Goal: Information Seeking & Learning: Find contact information

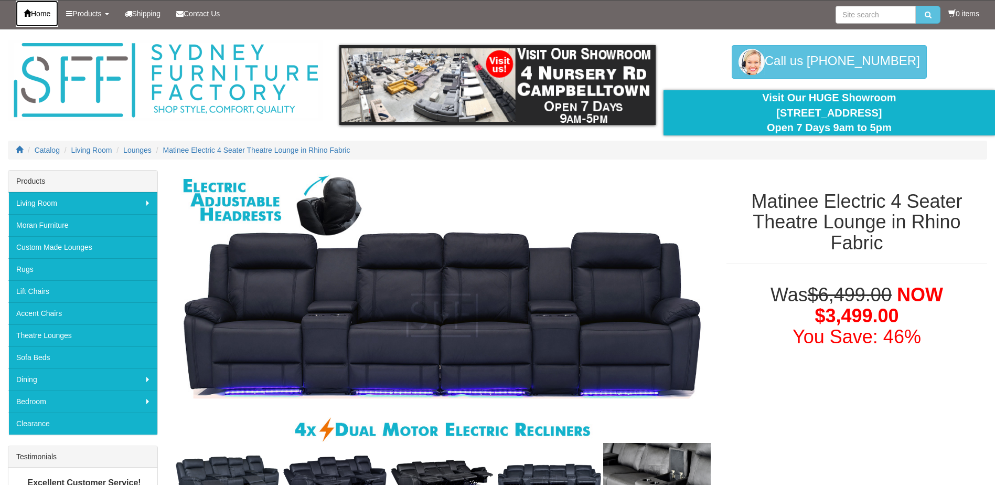
click at [50, 16] on span "Home" at bounding box center [40, 13] width 19 height 8
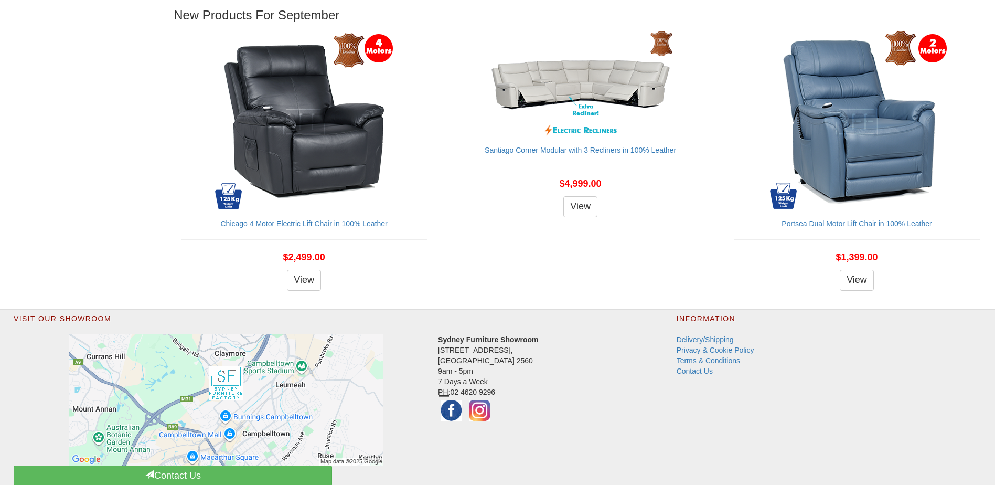
scroll to position [1240, 0]
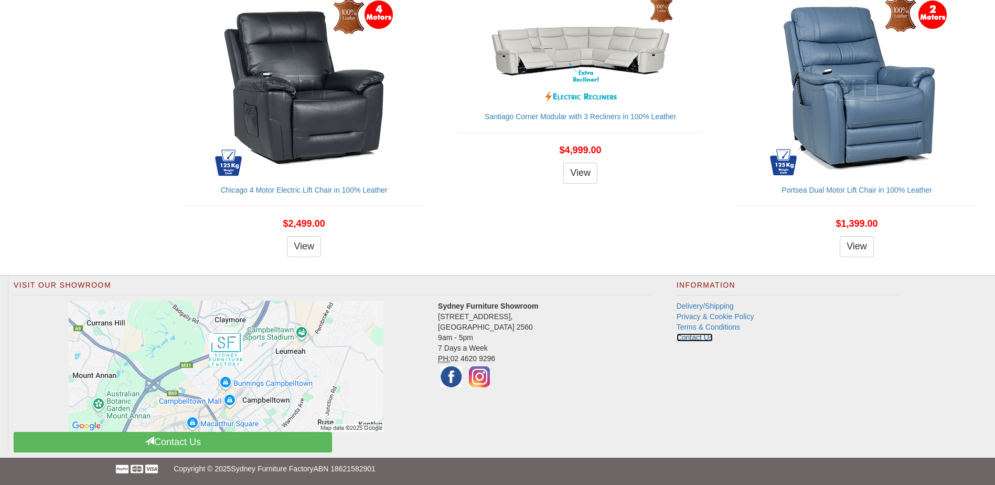
click at [698, 335] on link "Contact Us" at bounding box center [695, 337] width 36 height 8
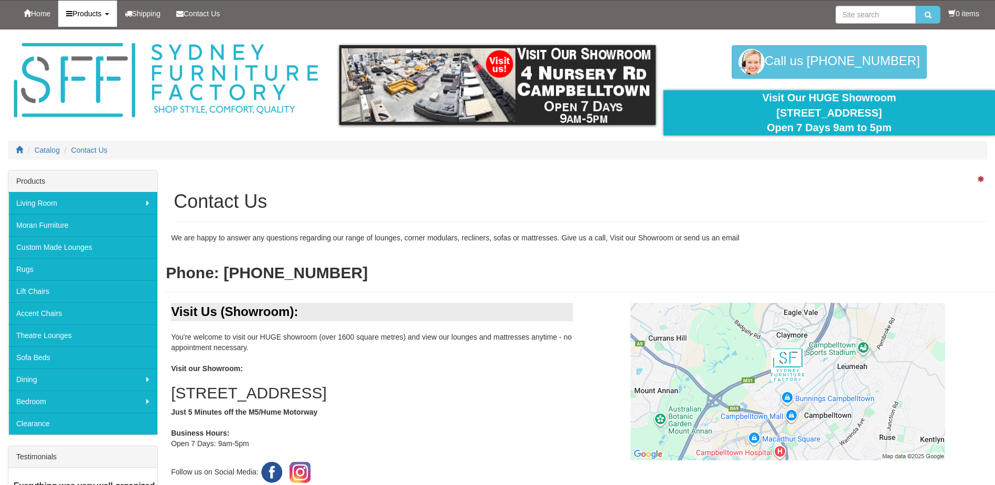
click at [116, 21] on link "Products" at bounding box center [87, 14] width 58 height 26
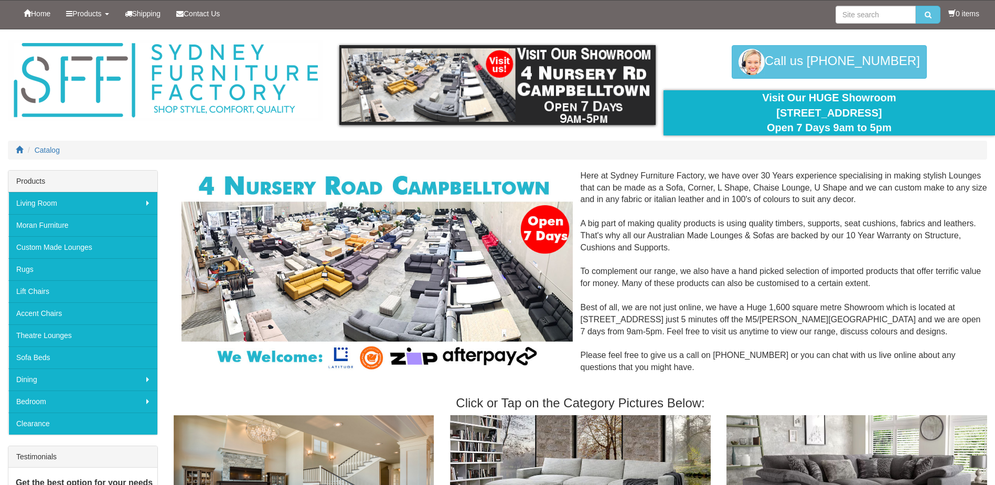
scroll to position [1240, 0]
drag, startPoint x: 957, startPoint y: 306, endPoint x: 682, endPoint y: 321, distance: 275.8
click at [682, 321] on div "Here at [GEOGRAPHIC_DATA] Furniture Factory, we have over 30 Years experience s…" at bounding box center [581, 278] width 814 height 216
copy div "[STREET_ADDRESS]"
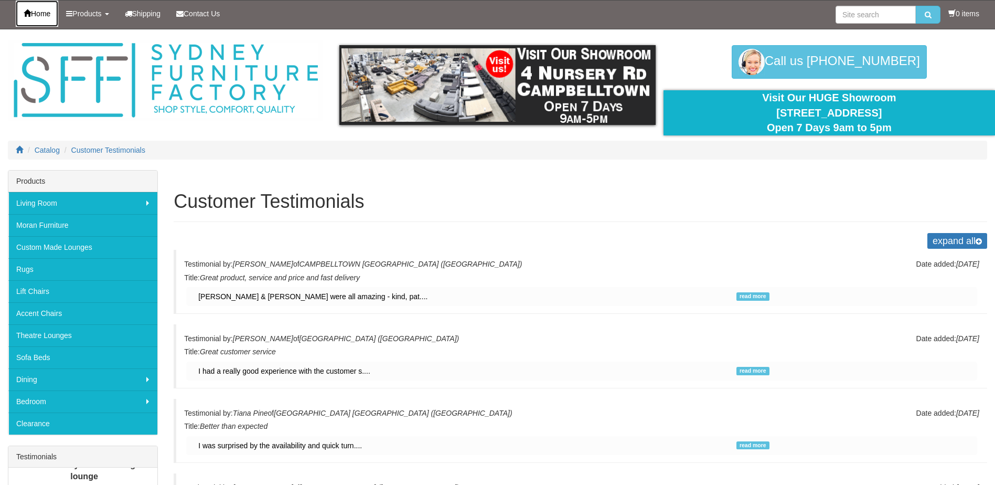
click at [44, 15] on span "Home" at bounding box center [40, 13] width 19 height 8
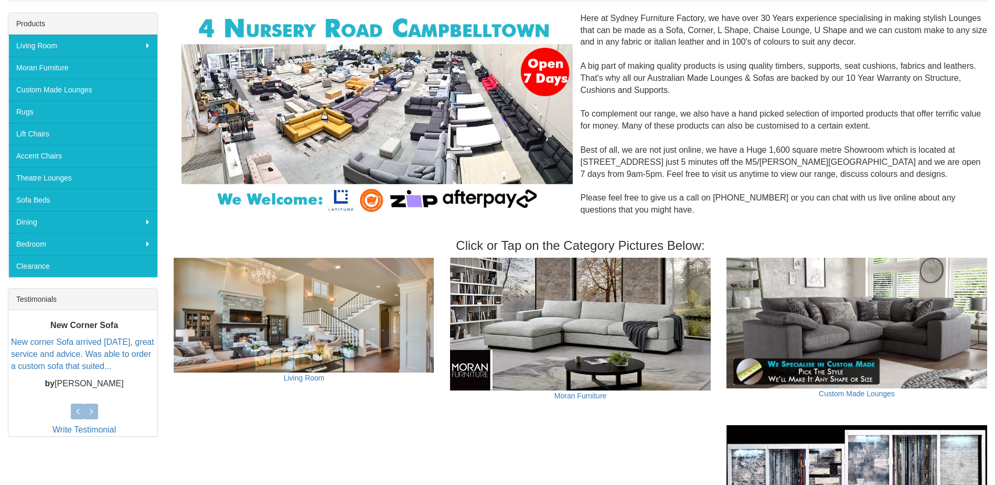
scroll to position [105, 0]
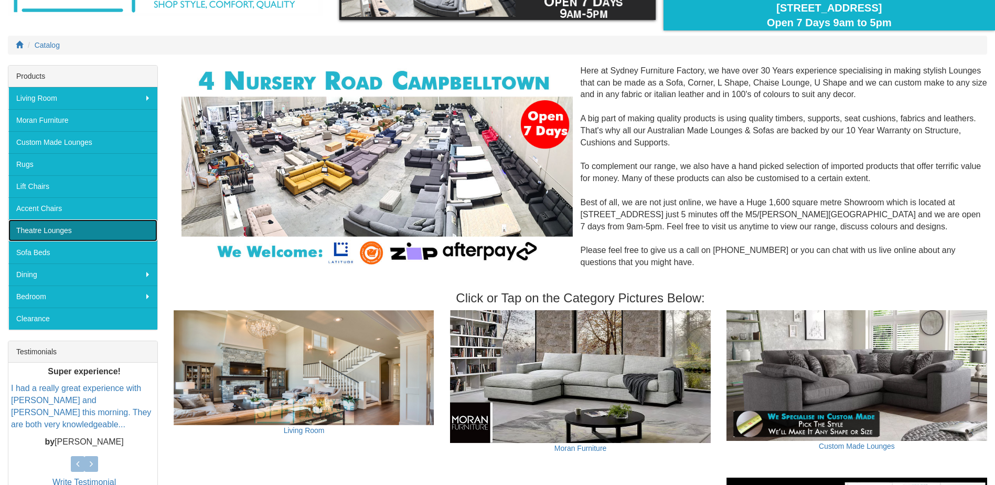
click at [63, 231] on link "Theatre Lounges" at bounding box center [82, 230] width 149 height 22
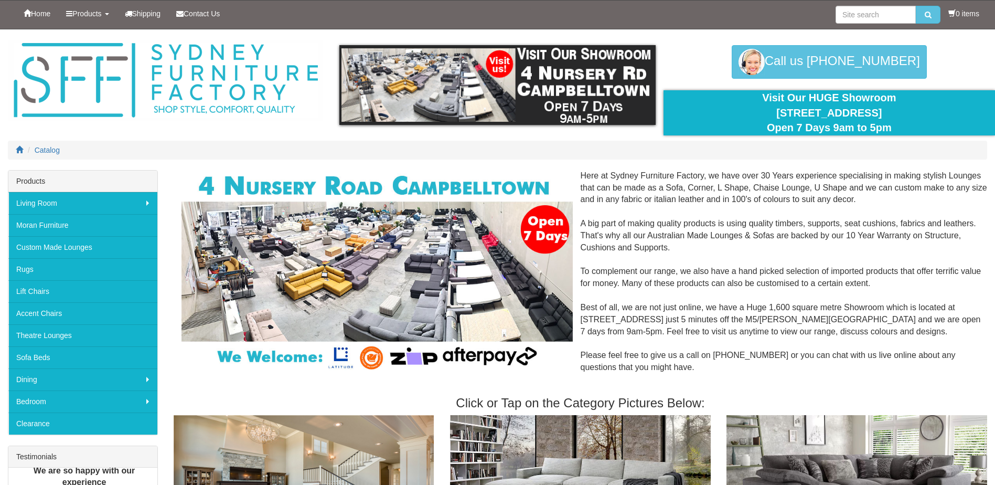
scroll to position [105, 0]
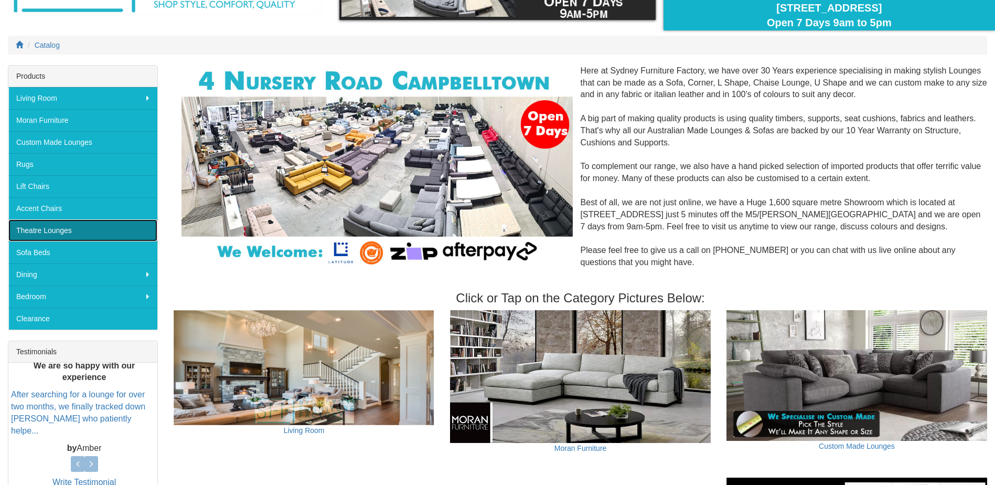
click at [34, 228] on link "Theatre Lounges" at bounding box center [82, 230] width 149 height 22
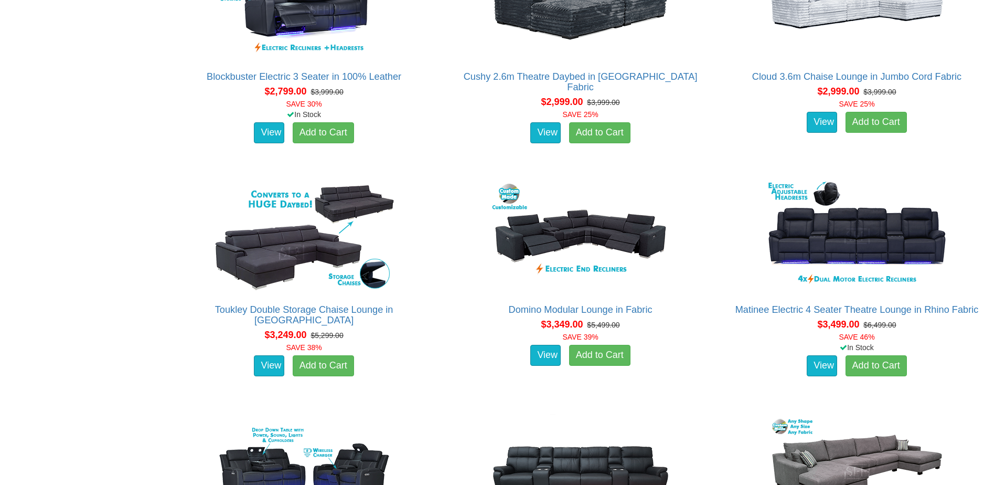
scroll to position [1731, 0]
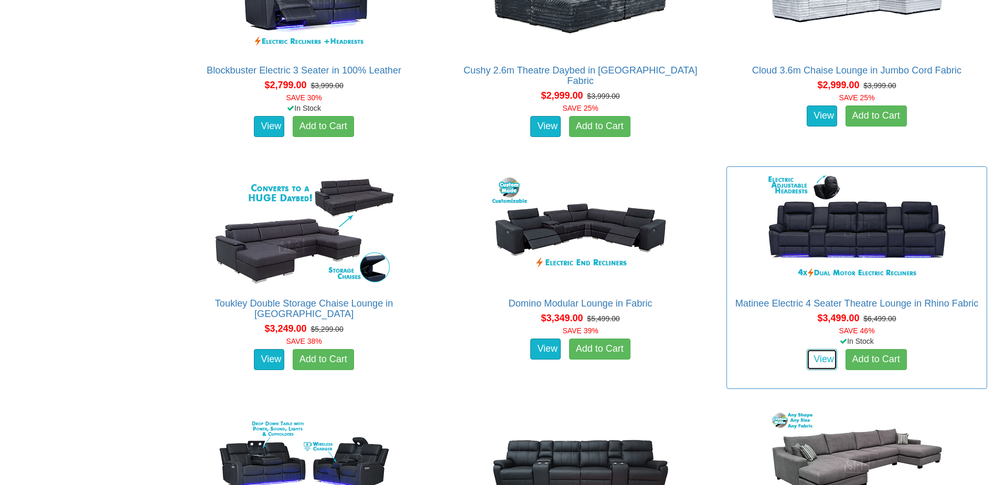
click at [816, 357] on link "View" at bounding box center [822, 359] width 30 height 21
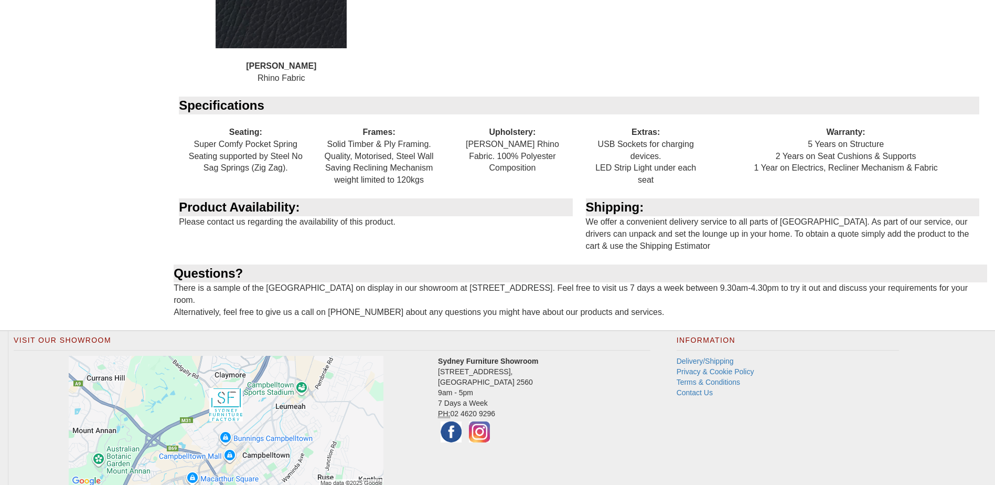
scroll to position [1253, 0]
